Goal: Task Accomplishment & Management: Manage account settings

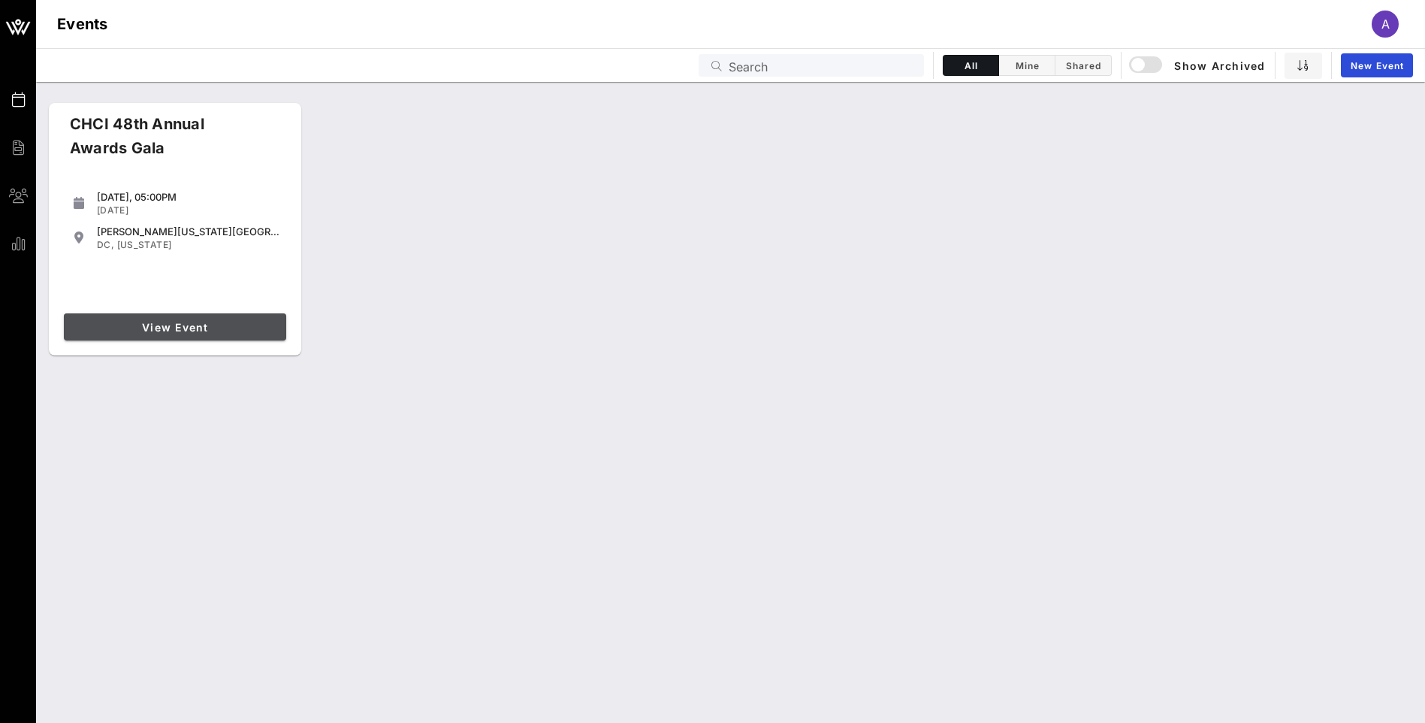
click at [190, 323] on span "View Event" at bounding box center [175, 327] width 210 height 13
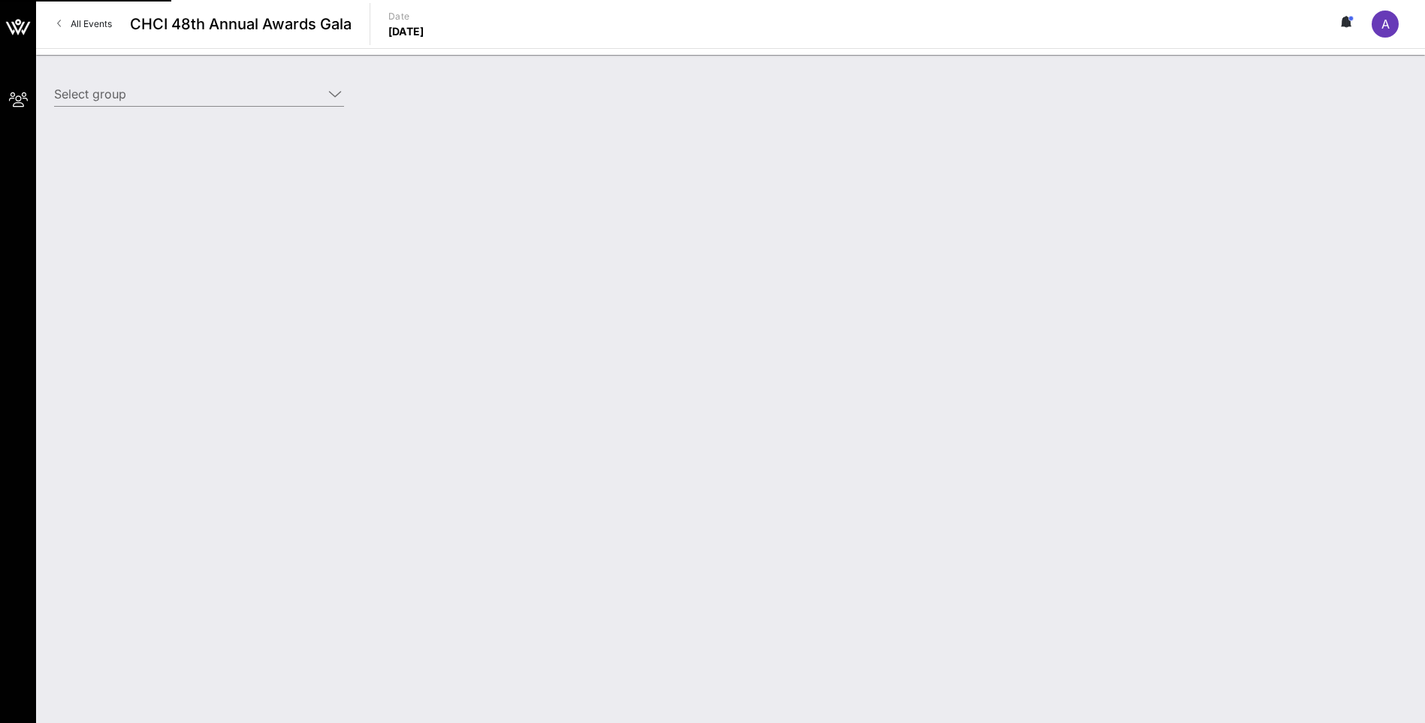
type input "Altria Client Services (Altria) [[PERSON_NAME], [PERSON_NAME][EMAIL_ADDRESS][PE…"
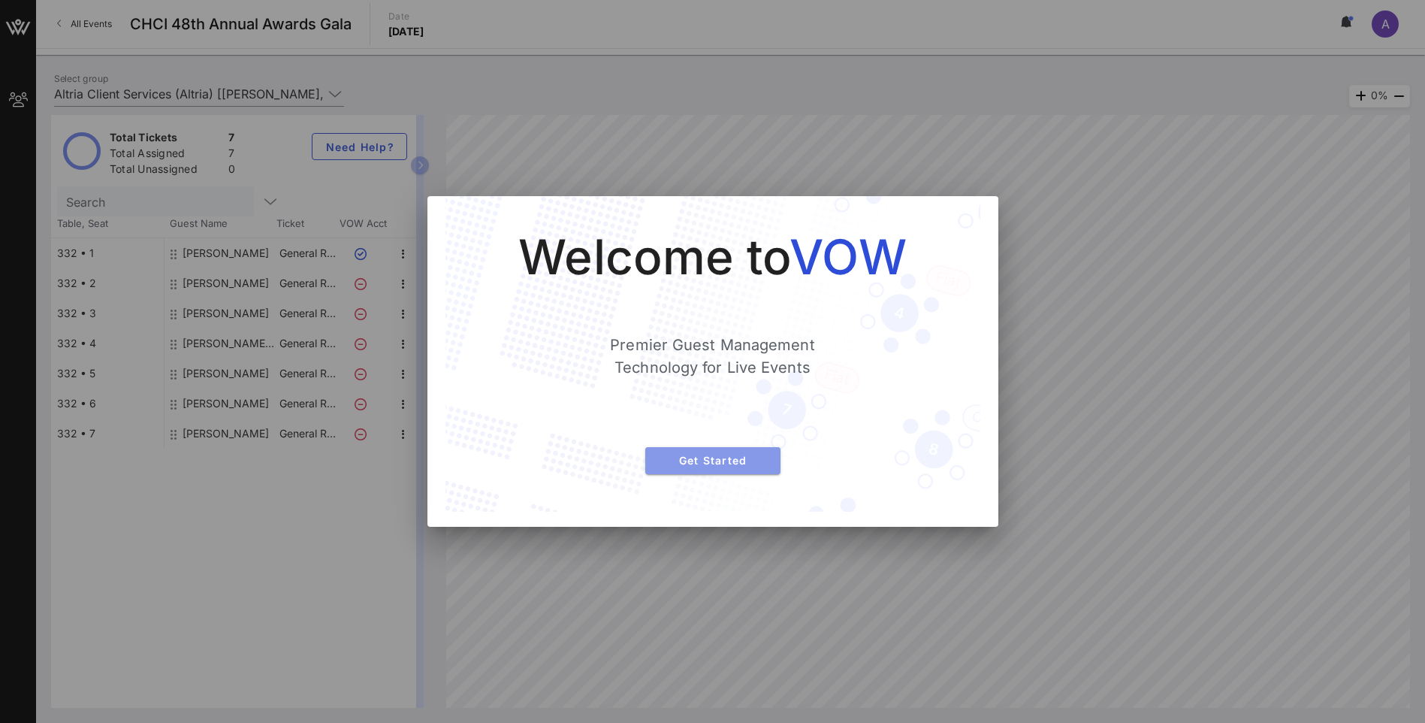
click at [694, 463] on span "Get Started" at bounding box center [712, 460] width 111 height 13
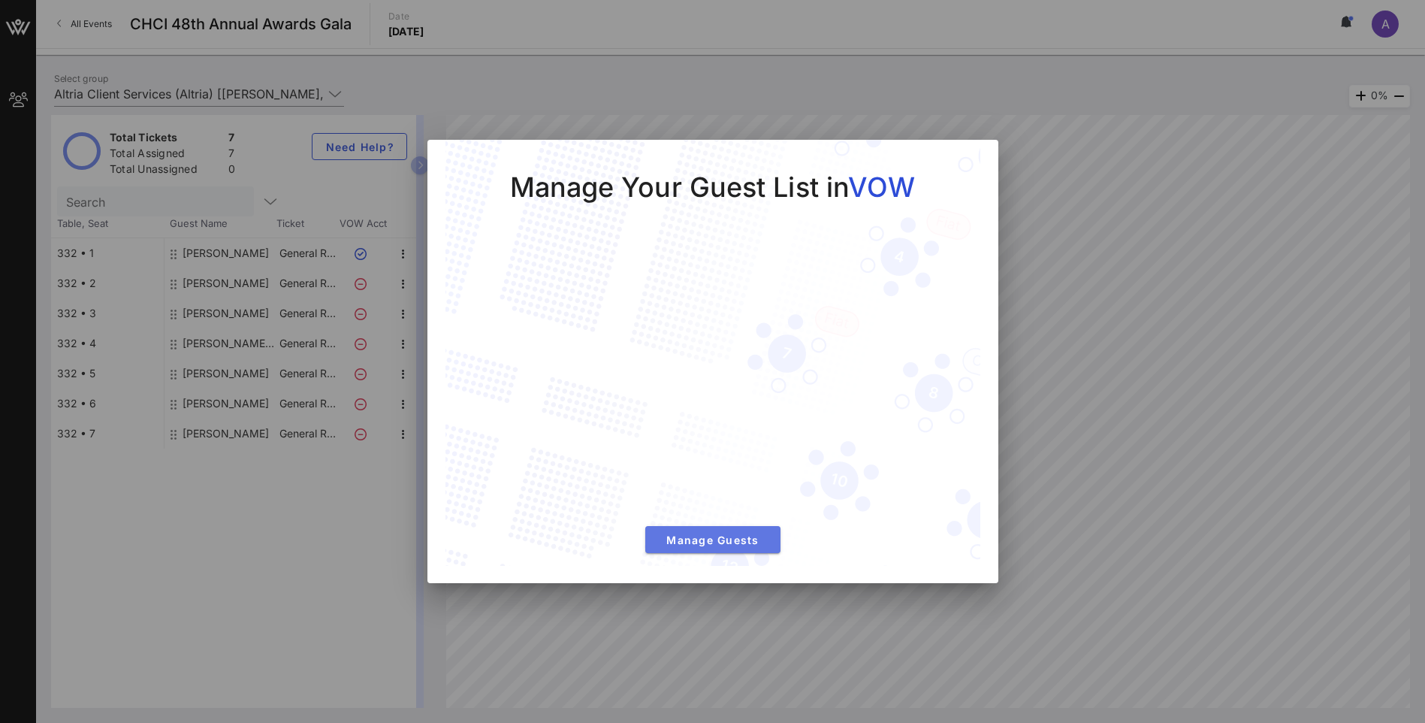
click at [756, 547] on button "Manage Guests" at bounding box center [712, 539] width 135 height 27
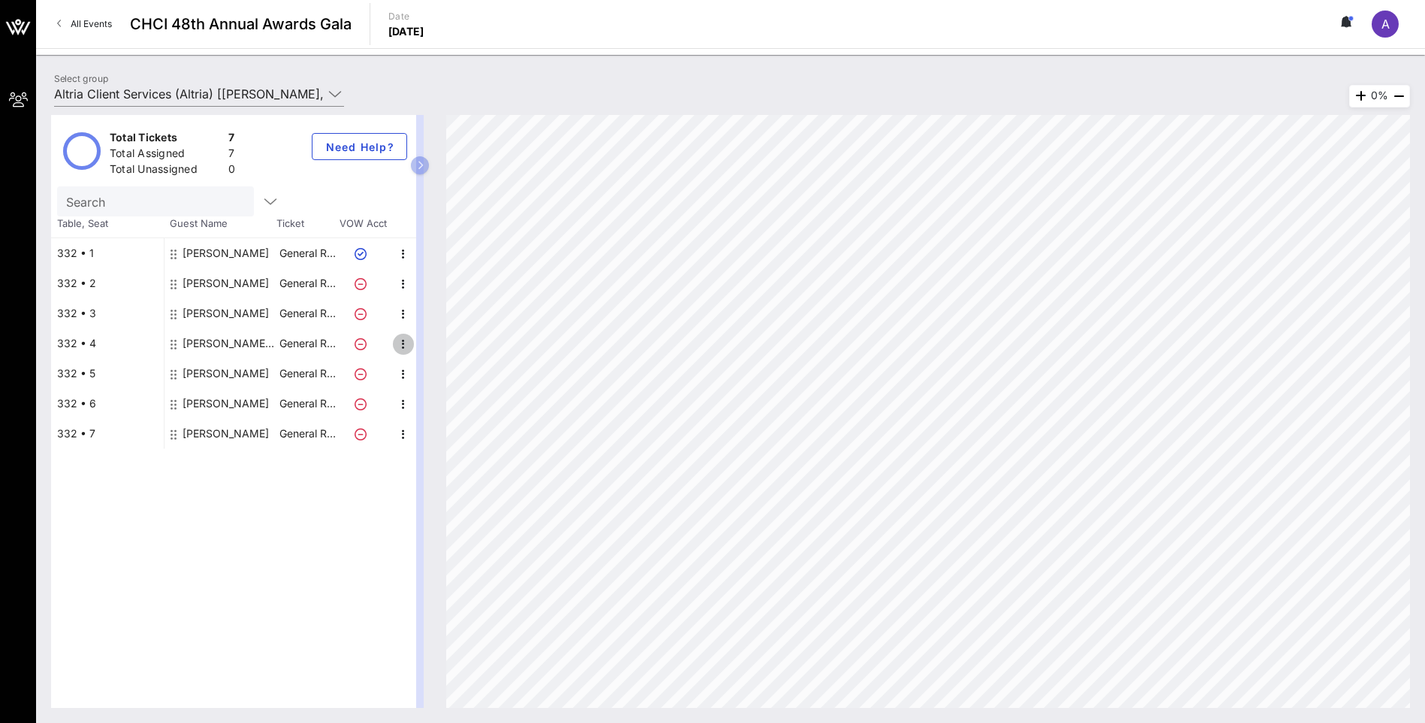
click at [398, 340] on icon "button" at bounding box center [403, 344] width 18 height 18
click at [442, 347] on div "Edit" at bounding box center [441, 349] width 30 height 12
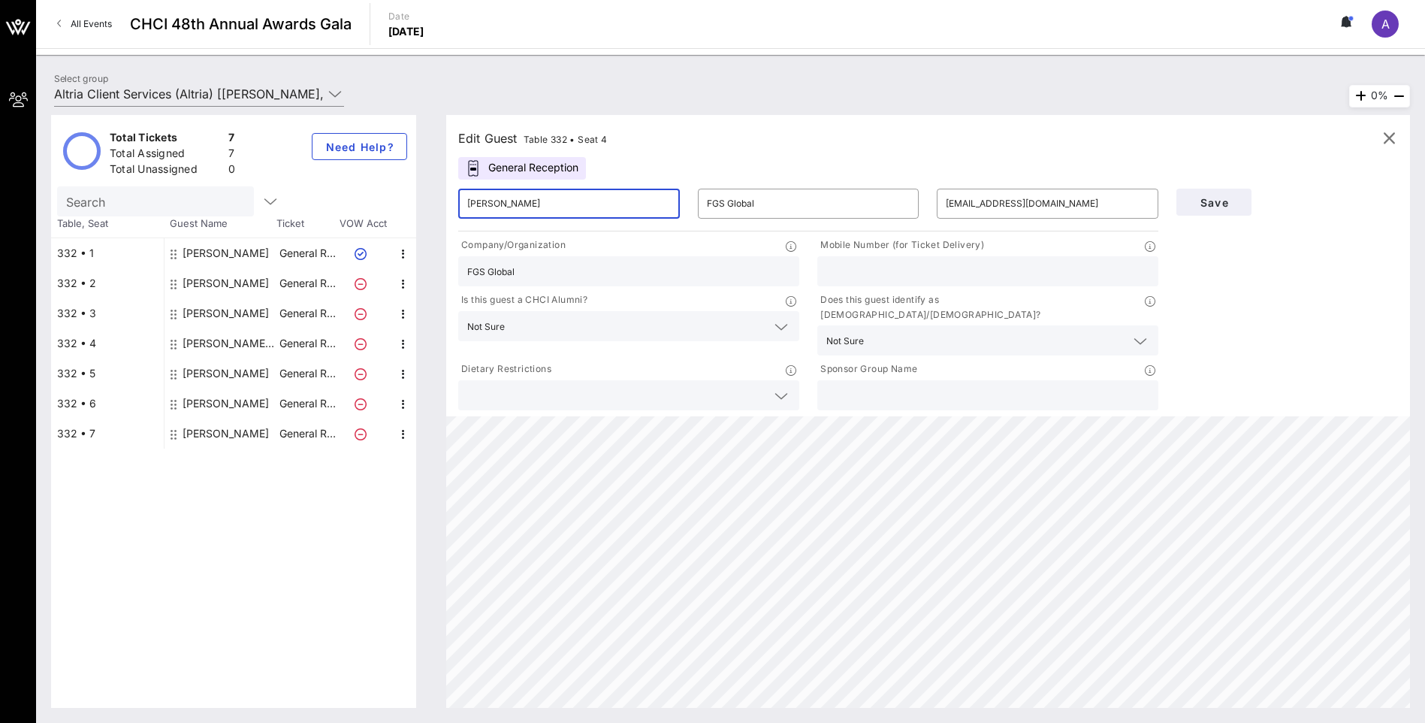
drag, startPoint x: 545, startPoint y: 211, endPoint x: 412, endPoint y: 214, distance: 133.0
click at [412, 214] on div "Total Tickets 7 Total Assigned 7 Total Unassigned 0 Need Help? Search Table, Se…" at bounding box center [730, 411] width 1359 height 593
click at [608, 199] on input "[PERSON_NAME]" at bounding box center [569, 204] width 204 height 24
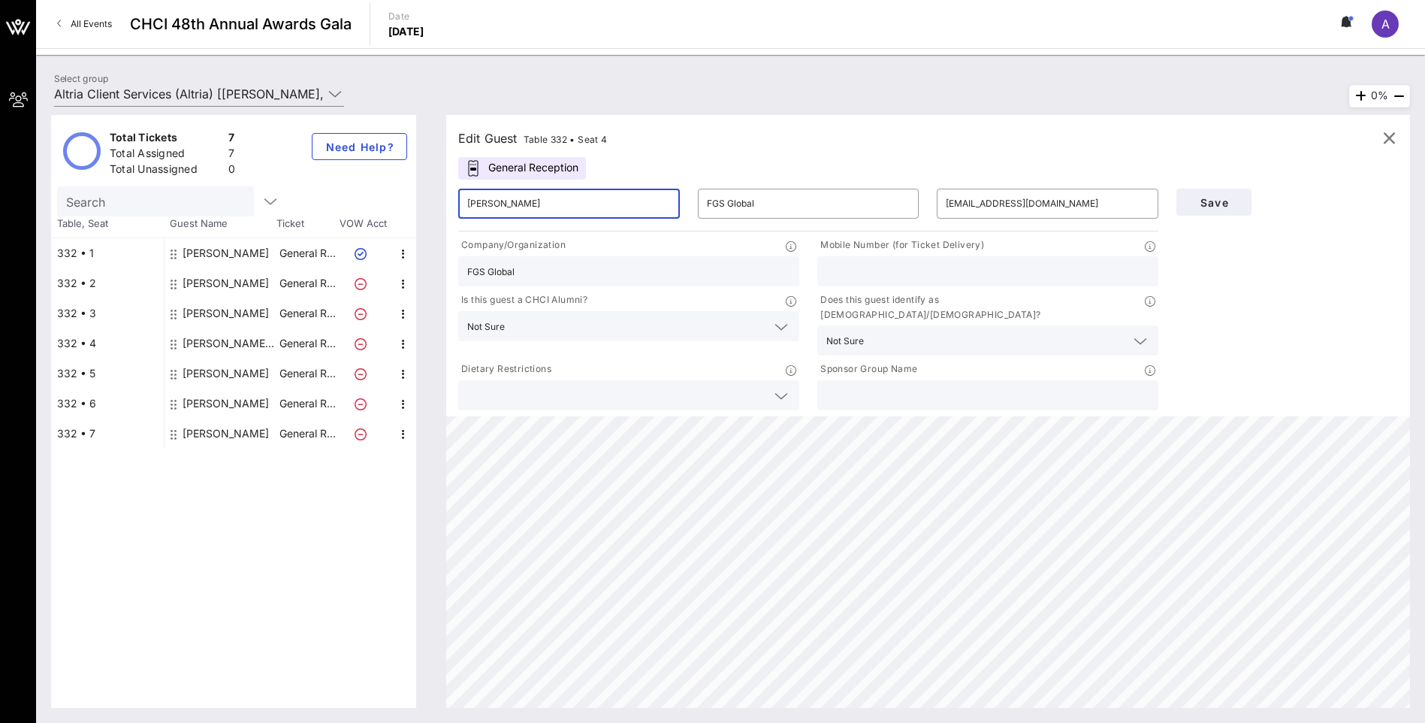
click at [608, 199] on input "[PERSON_NAME]" at bounding box center [569, 204] width 204 height 24
type input "[PERSON_NAME]"
type input "[US_STATE] State Govt"
type input "[PERSON_NAME][EMAIL_ADDRESS][DOMAIN_NAME]"
click at [575, 265] on input "FGS Global" at bounding box center [628, 271] width 323 height 20
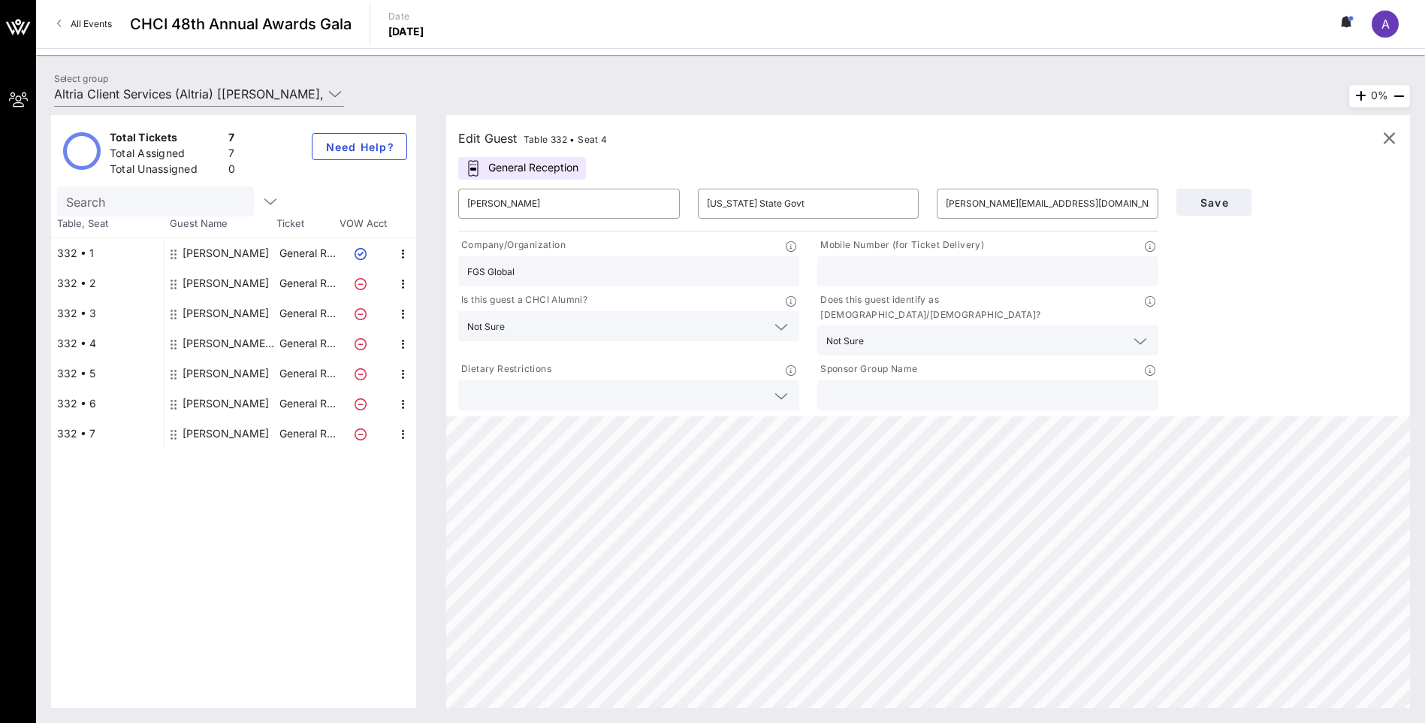
click at [575, 265] on input "FGS Global" at bounding box center [628, 271] width 323 height 20
click at [575, 264] on input "FGS Global" at bounding box center [628, 271] width 323 height 20
type input "[US_STATE] State Govt"
click at [1231, 206] on span "Save" at bounding box center [1213, 202] width 51 height 13
